Goal: Check status: Check status

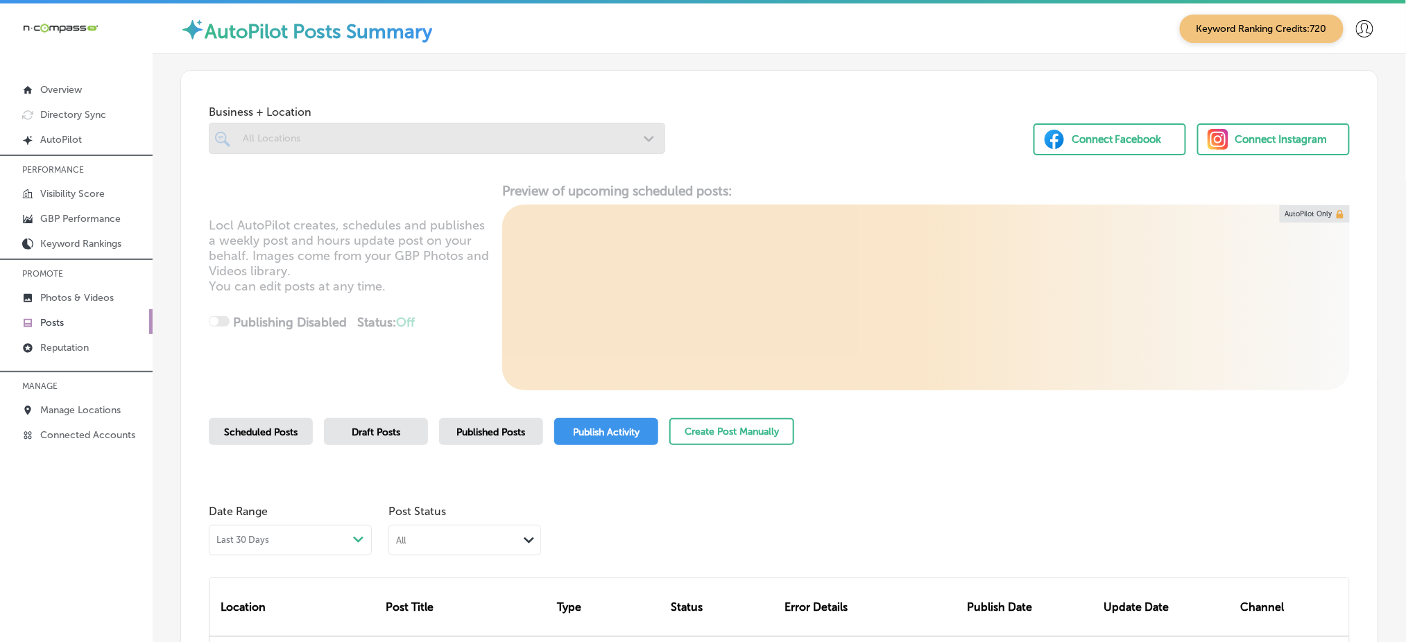
scroll to position [203, 0]
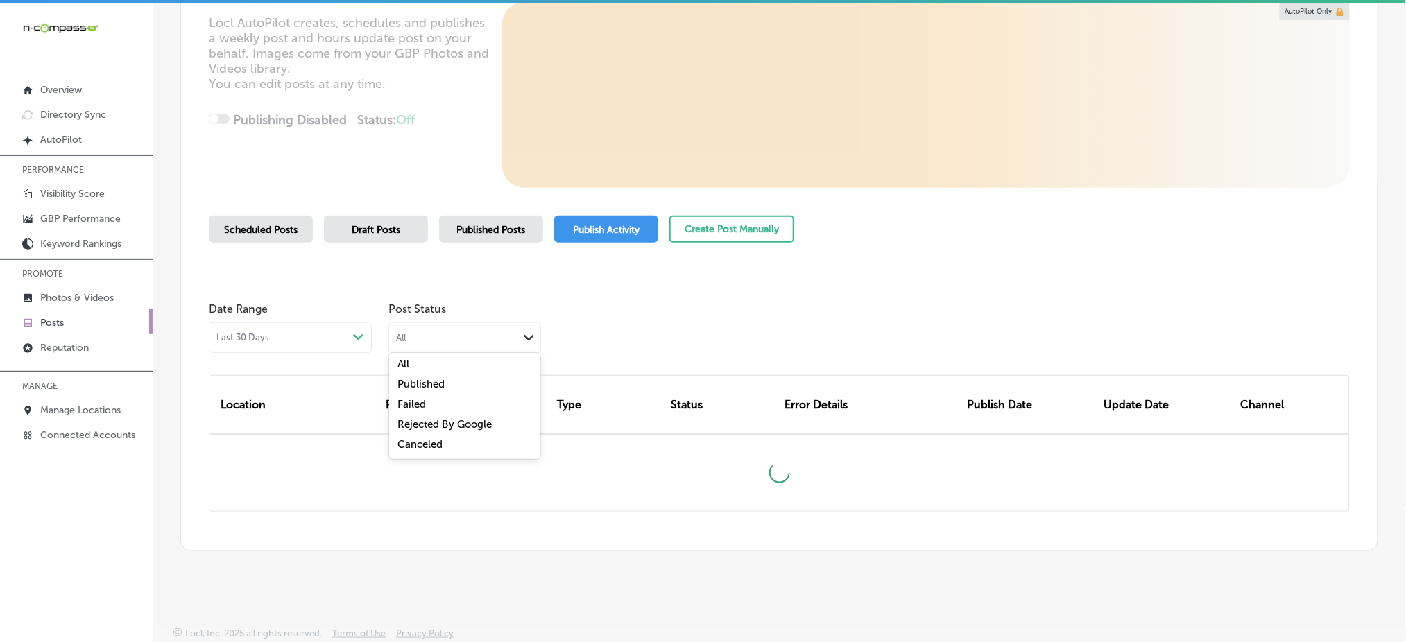
click at [455, 337] on div "All" at bounding box center [453, 337] width 129 height 13
click at [440, 425] on label "Rejected By Google" at bounding box center [444, 424] width 94 height 12
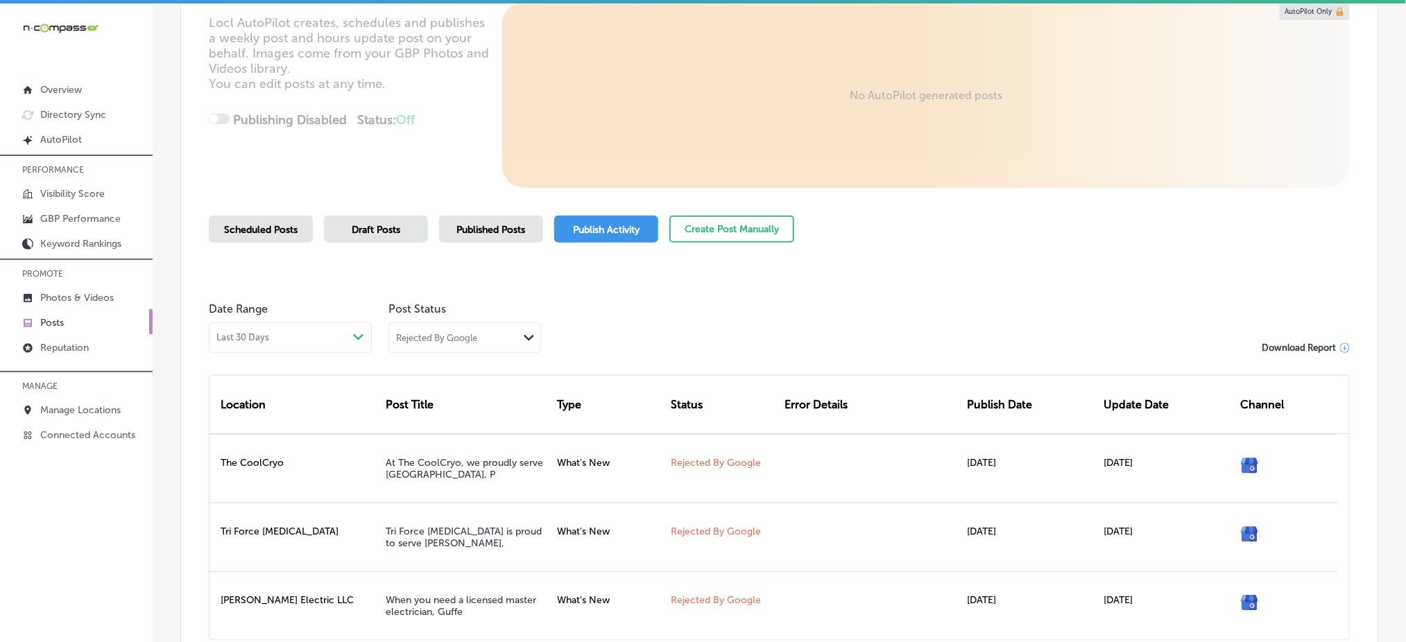
click at [1333, 198] on div "Business + Location All Locations Path Created with Sketch. Selected Locations …" at bounding box center [779, 274] width 1198 height 813
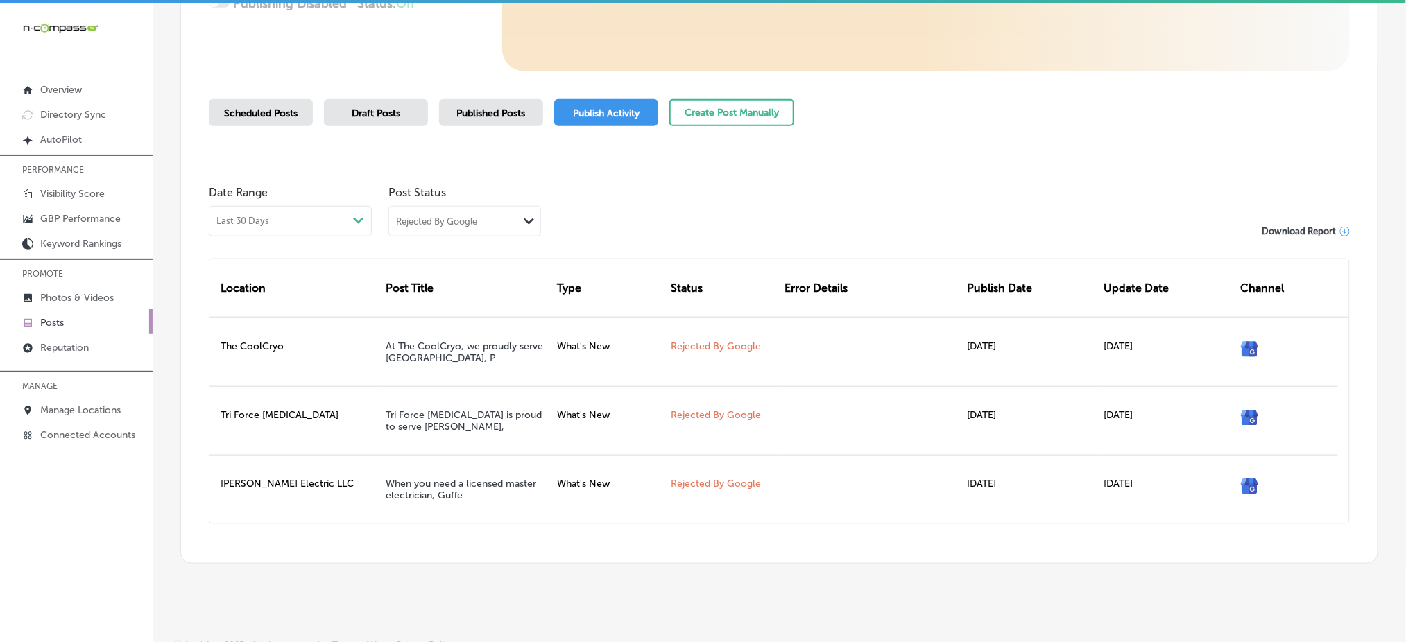
scroll to position [327, 0]
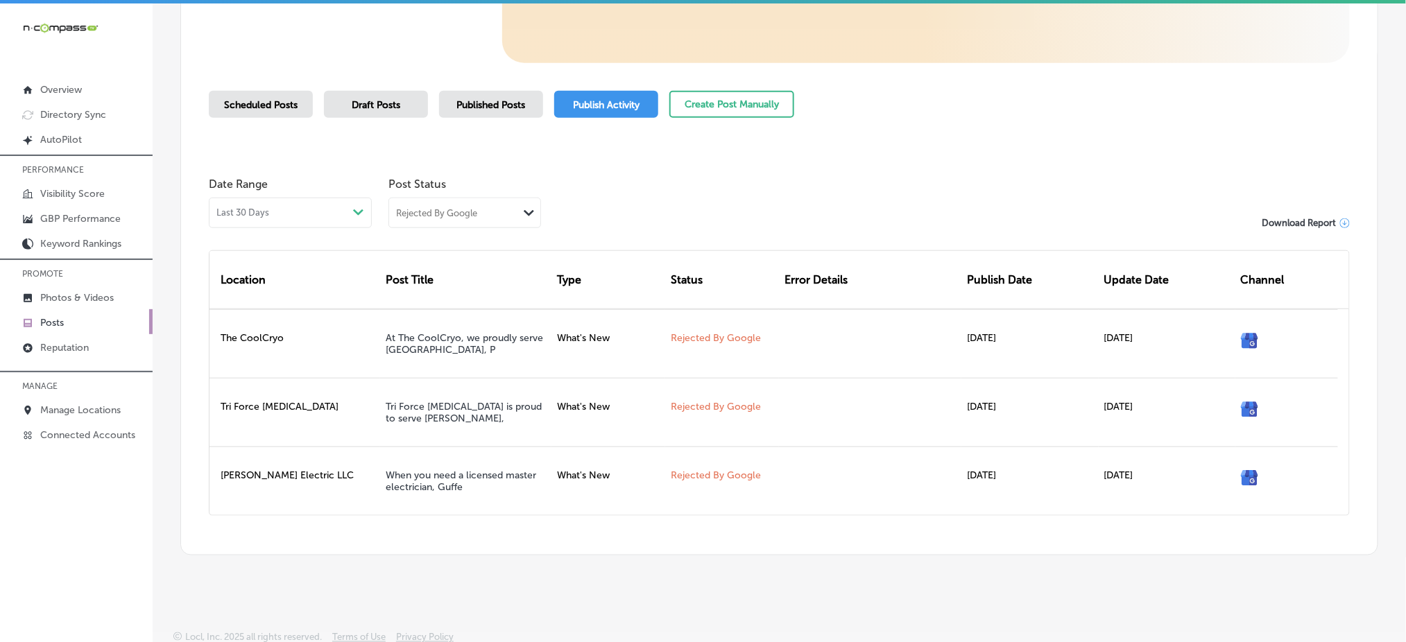
click at [479, 217] on div "Rejected By Google" at bounding box center [453, 212] width 129 height 13
click at [452, 317] on div "Canceled" at bounding box center [464, 321] width 151 height 20
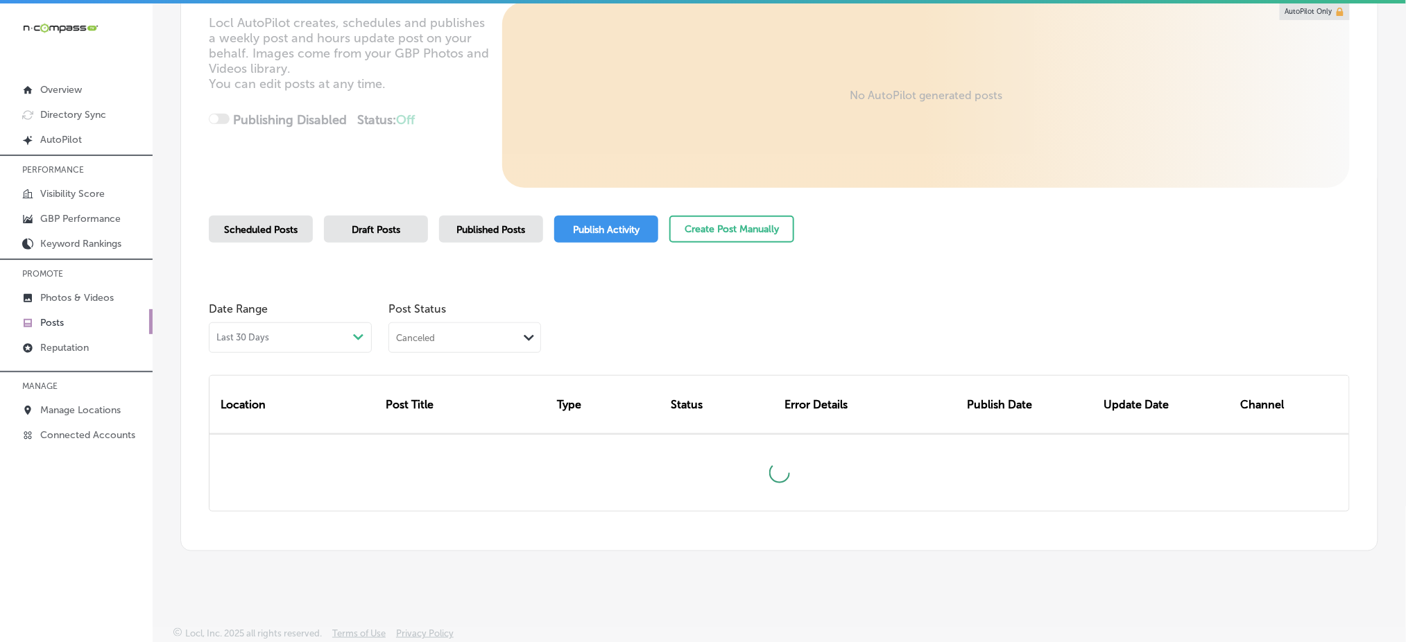
click at [454, 337] on div "Canceled" at bounding box center [453, 337] width 129 height 13
click at [461, 397] on div "Failed" at bounding box center [464, 406] width 151 height 20
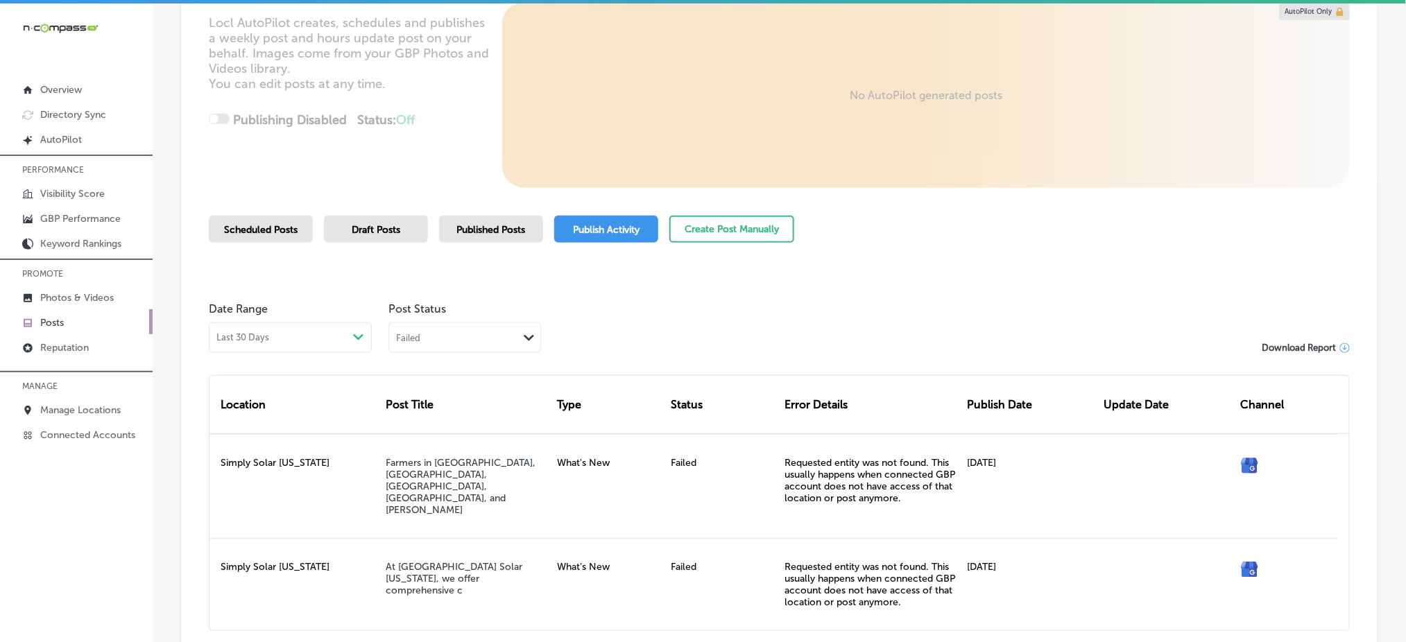
scroll to position [305, 0]
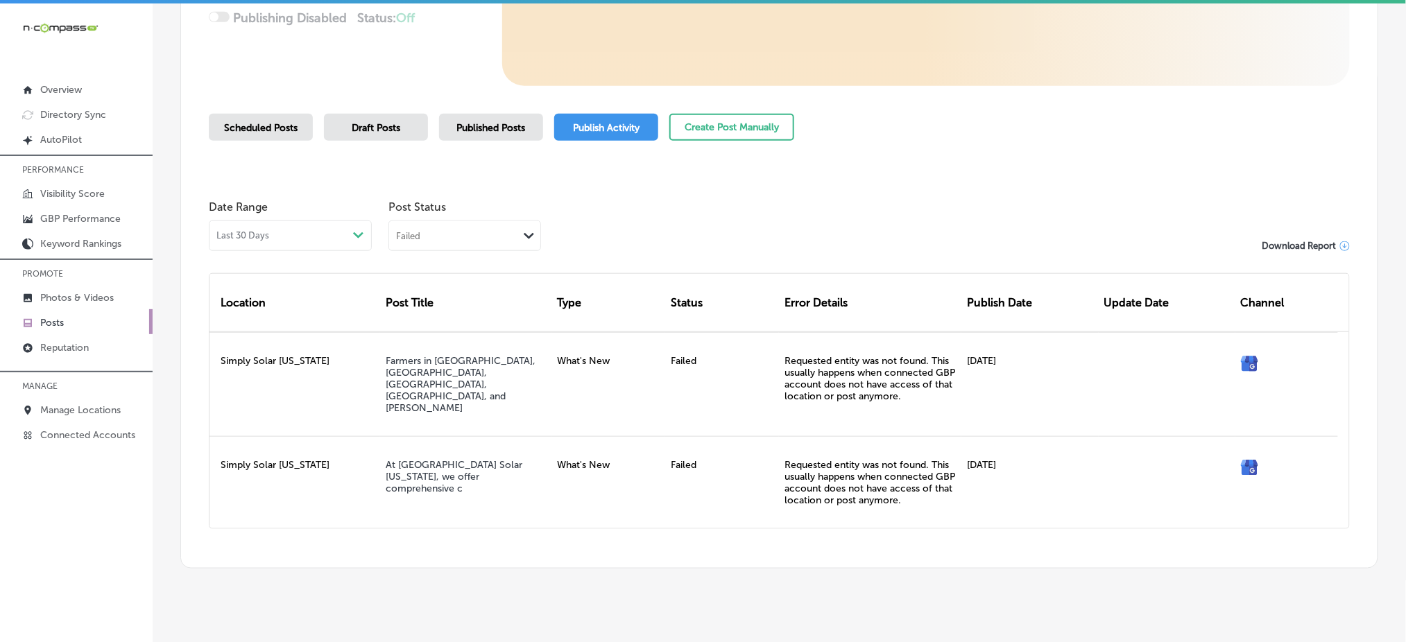
click at [1335, 401] on div "Location Post Title Type Status Error Details Publish Date Update Date Channel …" at bounding box center [779, 401] width 1141 height 256
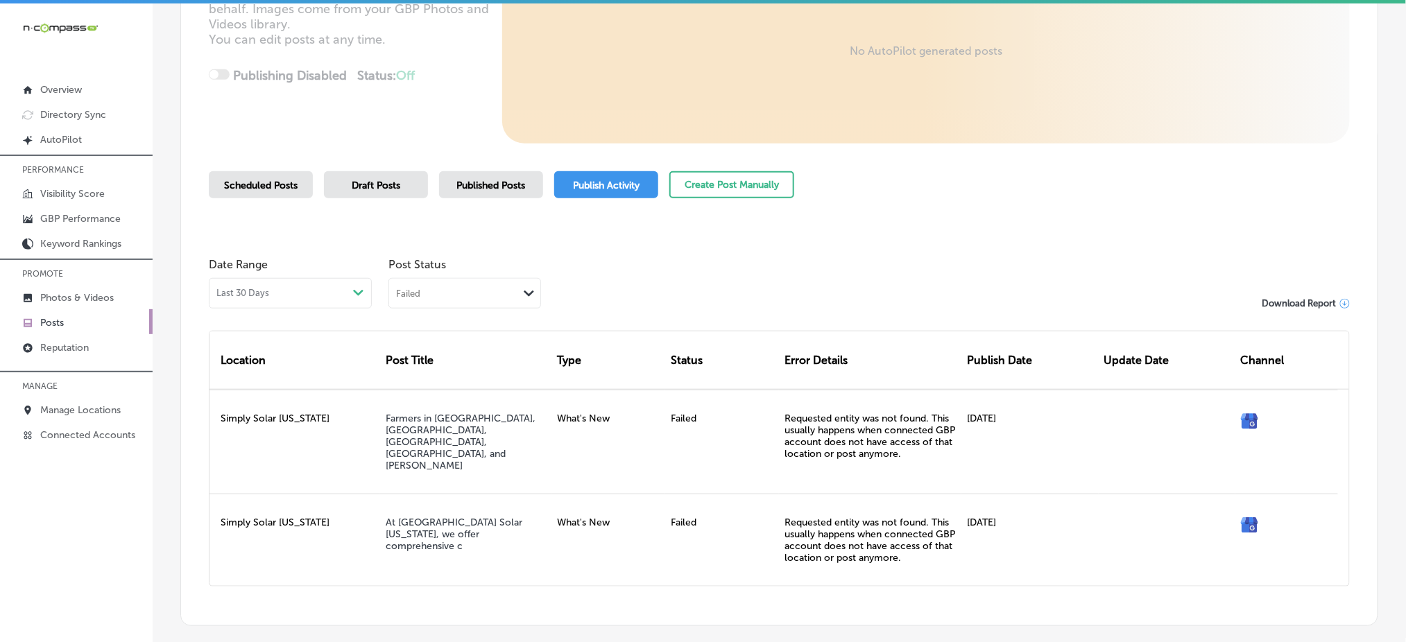
scroll to position [277, 0]
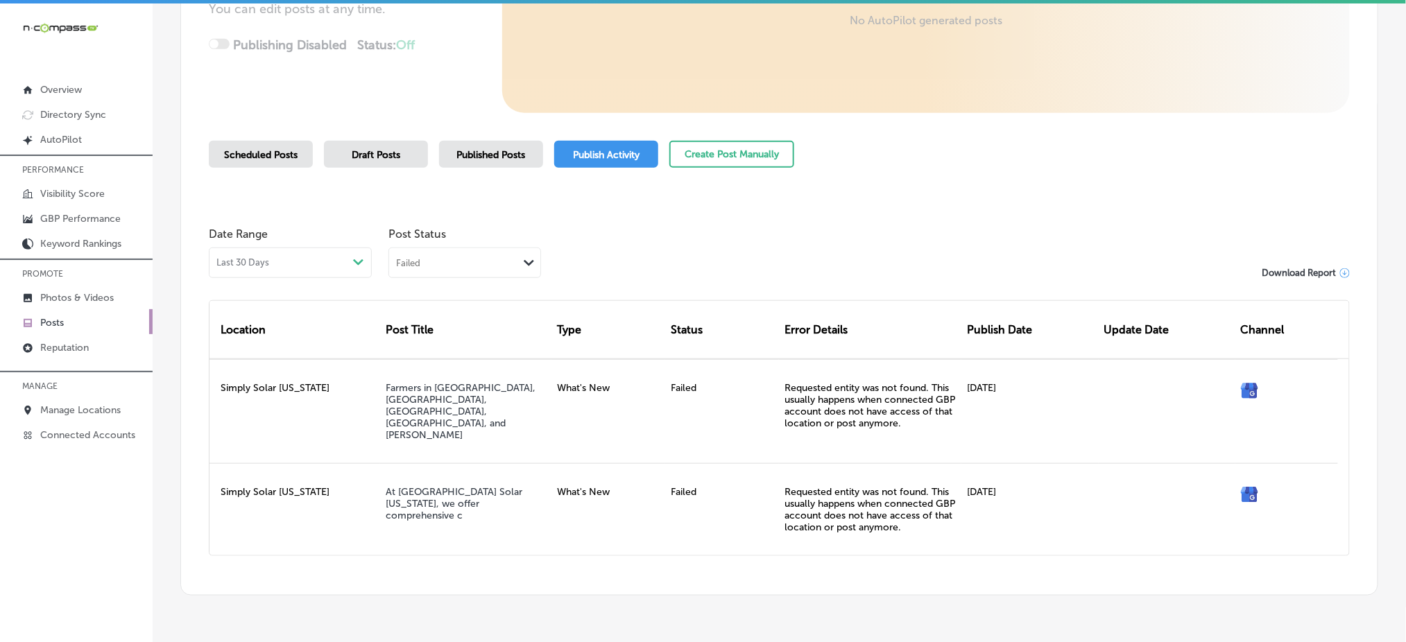
click at [481, 254] on div "Failed Path Created with Sketch." at bounding box center [464, 261] width 151 height 26
click at [458, 349] on label "Rejected By Google" at bounding box center [444, 349] width 94 height 12
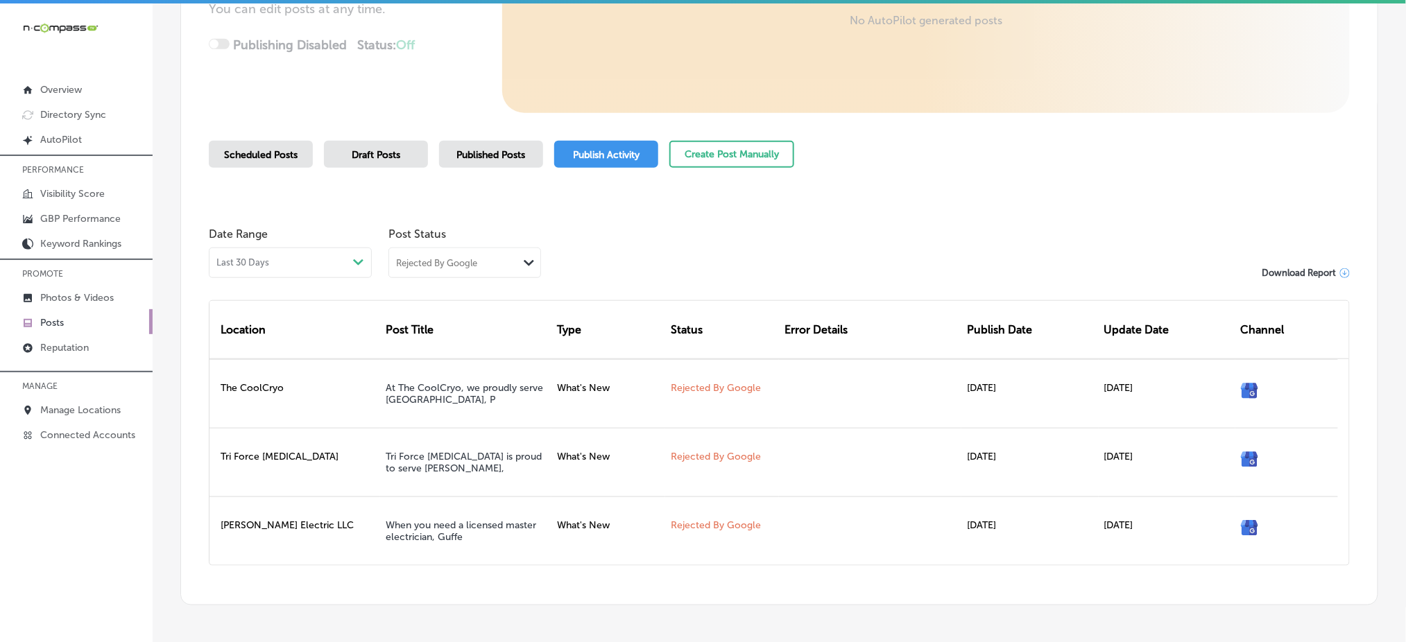
scroll to position [0, 0]
